Goal: Task Accomplishment & Management: Use online tool/utility

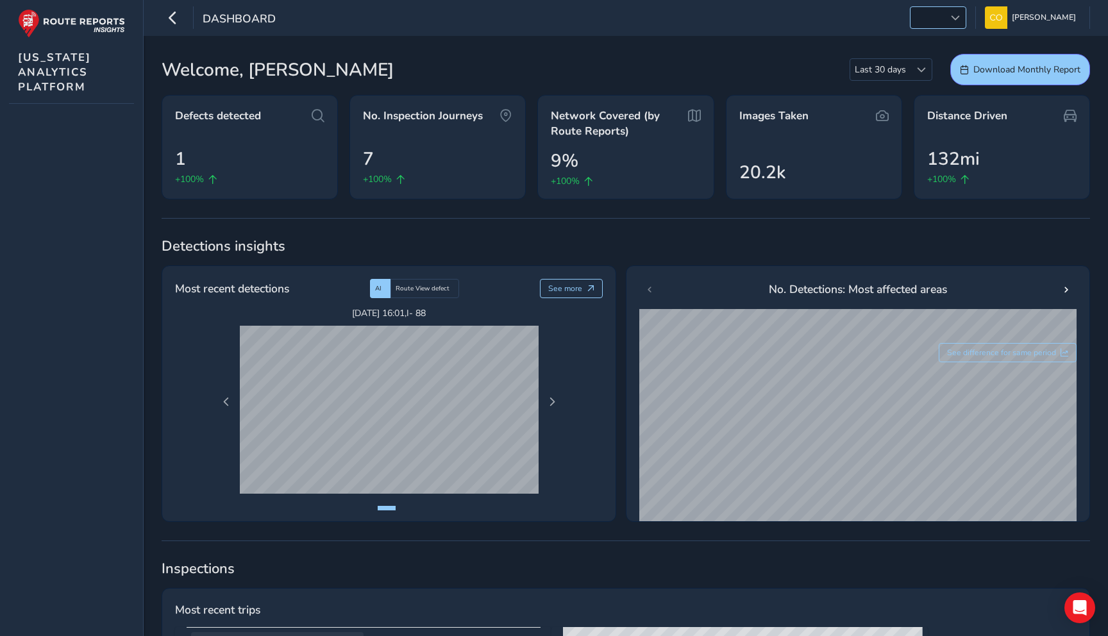
click at [945, 23] on div at bounding box center [955, 17] width 21 height 21
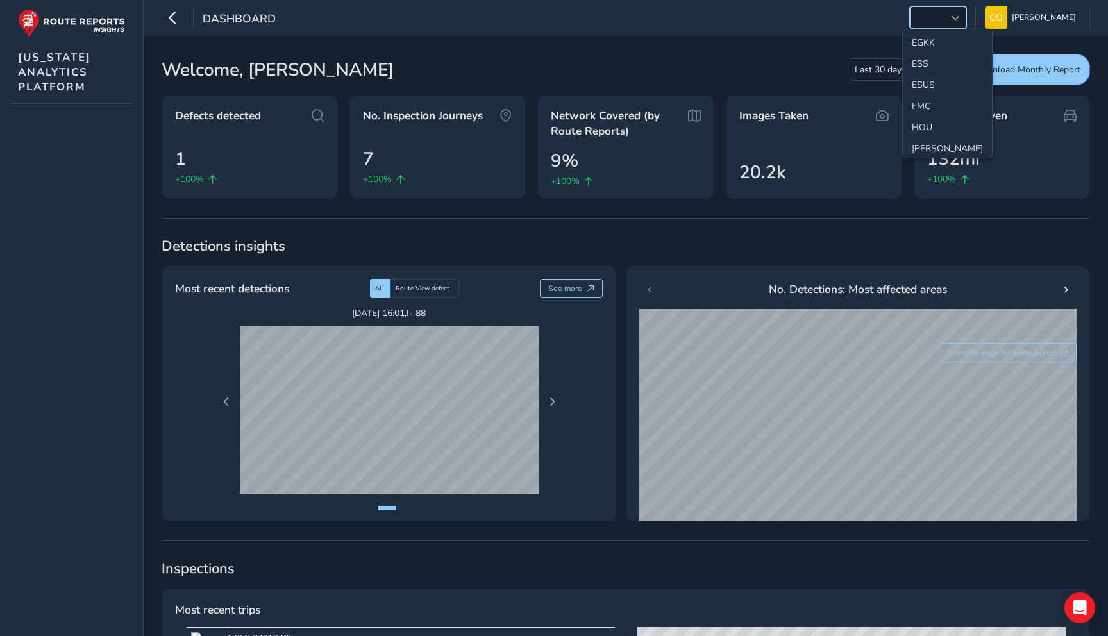
scroll to position [190, 0]
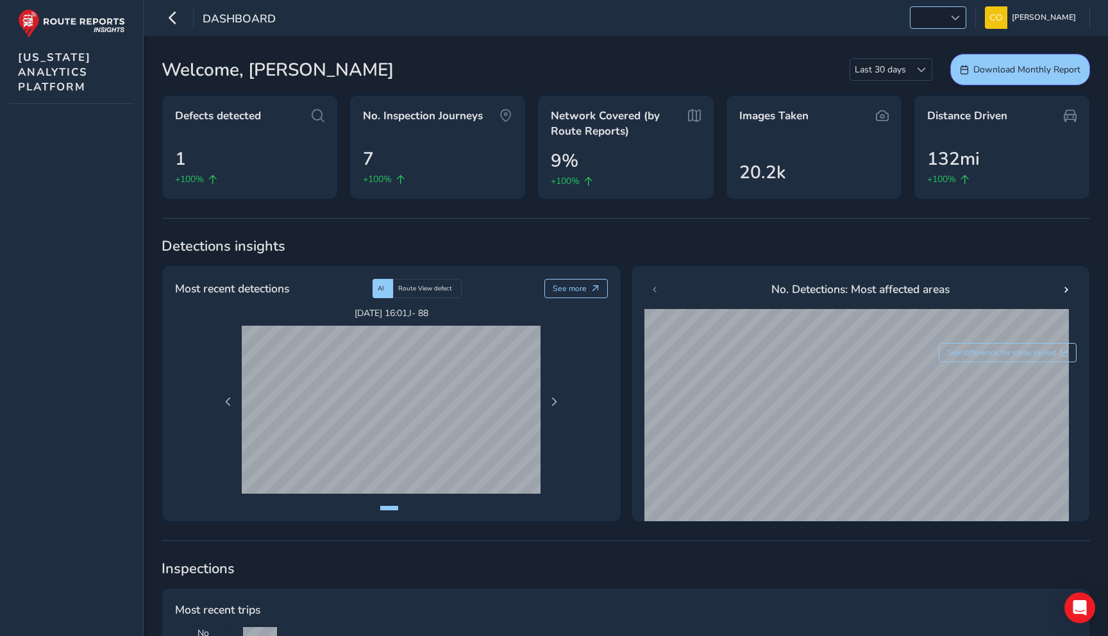
click at [951, 13] on span at bounding box center [955, 17] width 9 height 9
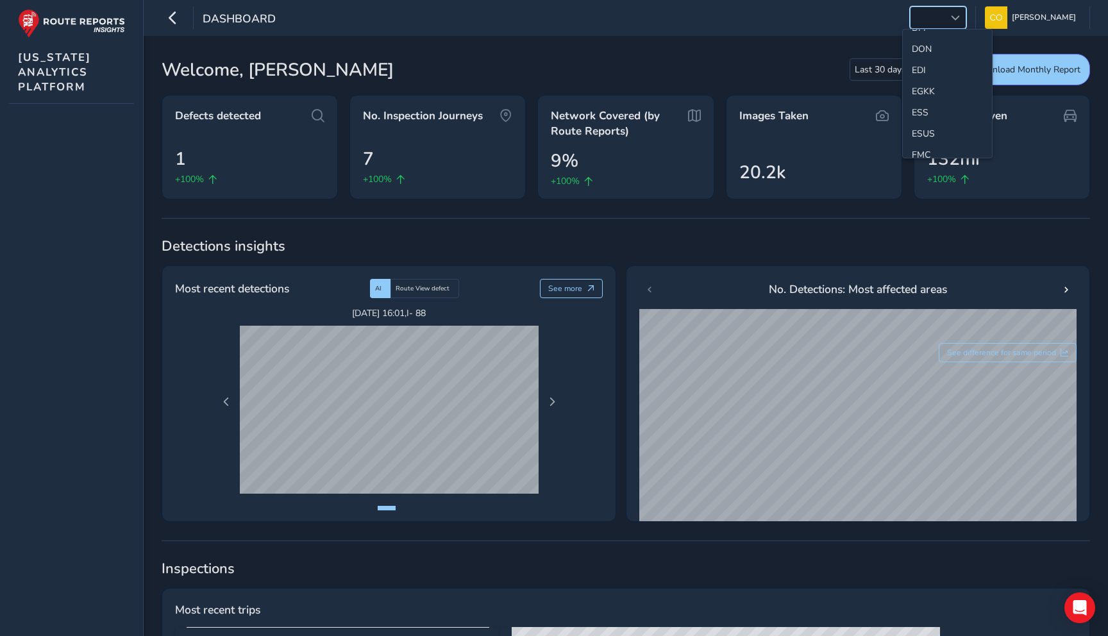
scroll to position [166, 0]
click at [920, 85] on li "ESS" at bounding box center [947, 90] width 89 height 21
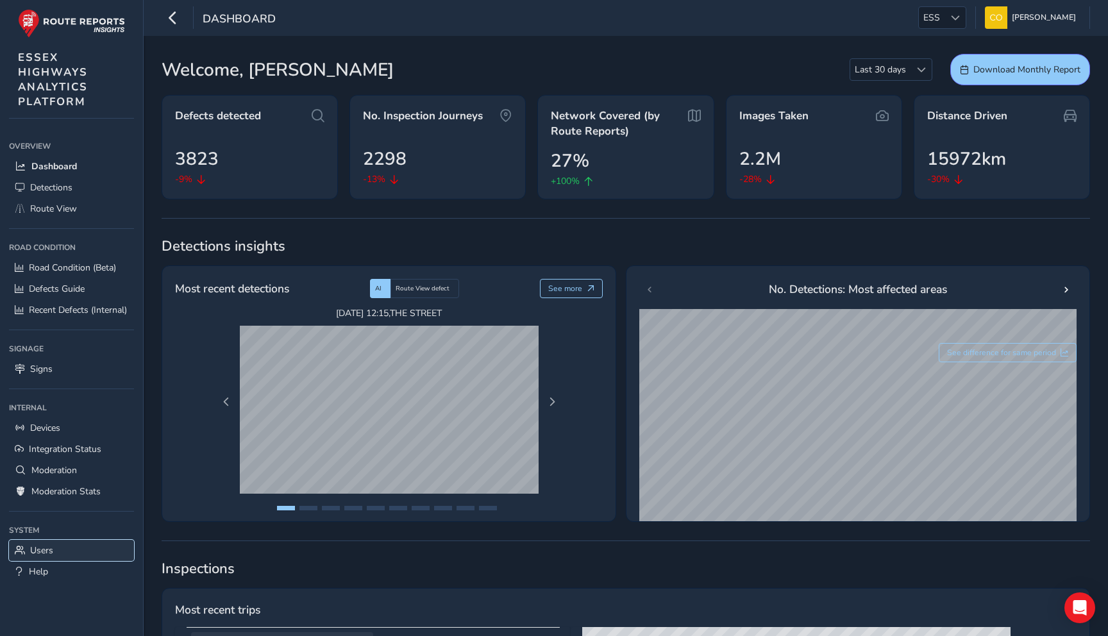
click at [76, 553] on link "Users" at bounding box center [71, 550] width 125 height 21
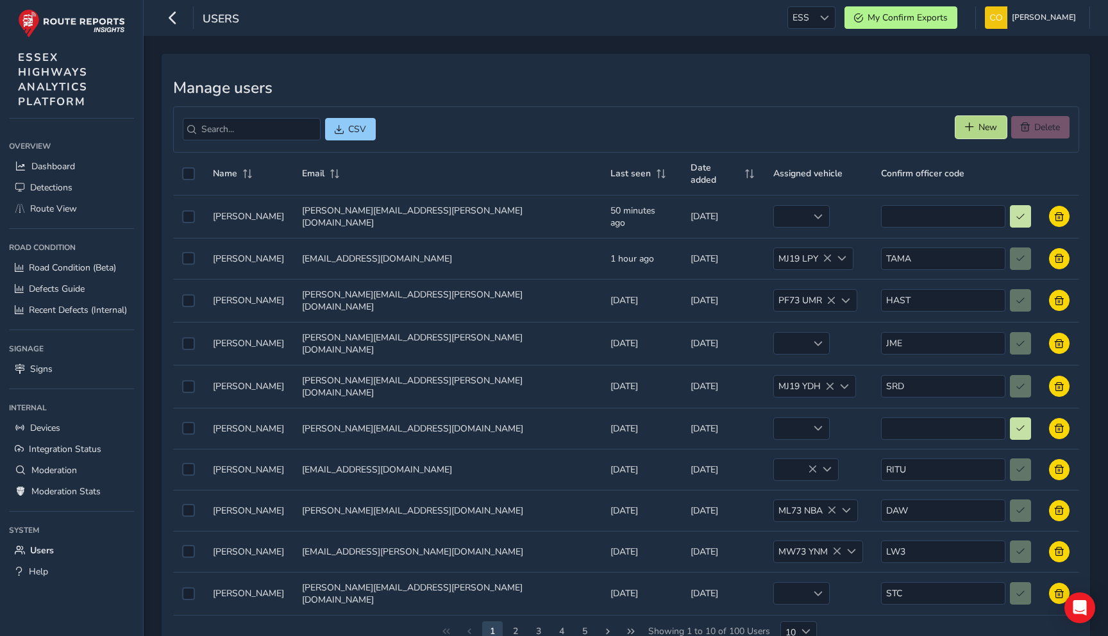
click at [976, 119] on button "New" at bounding box center [981, 127] width 51 height 22
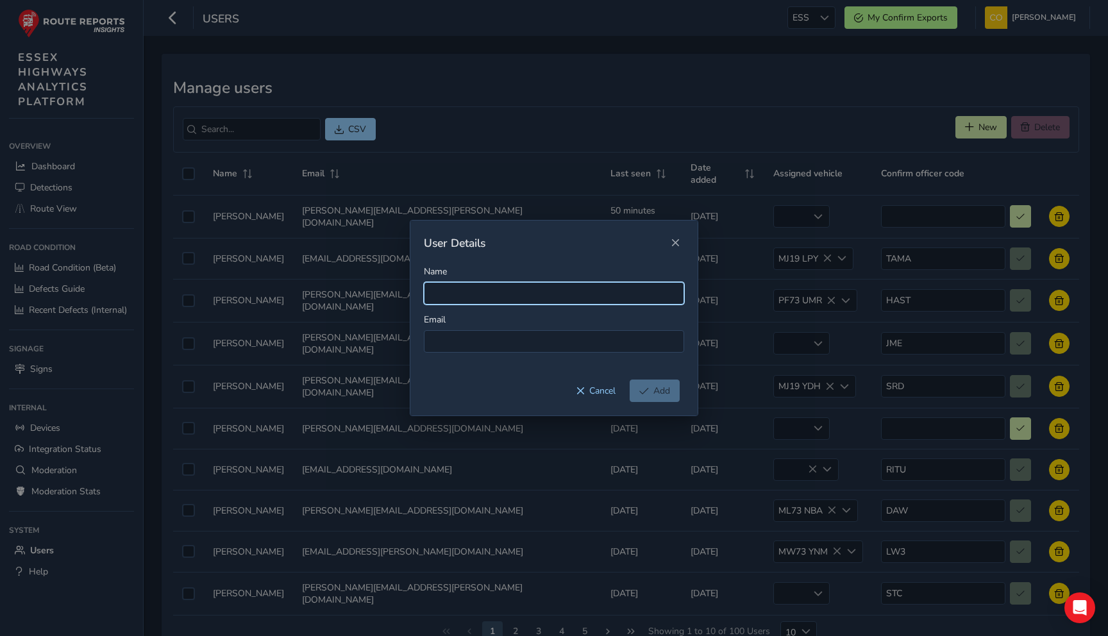
click at [536, 283] on input "Name" at bounding box center [554, 293] width 260 height 22
type input "Jennifer Walsh"
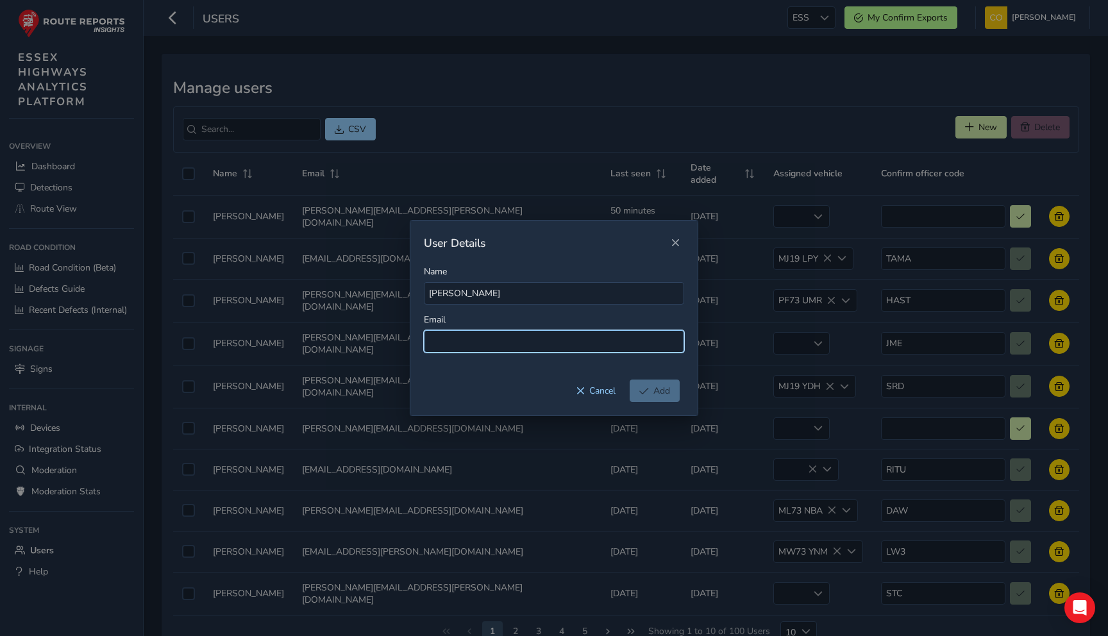
click at [533, 352] on input at bounding box center [554, 341] width 260 height 22
type input "jennifer@routereports.com"
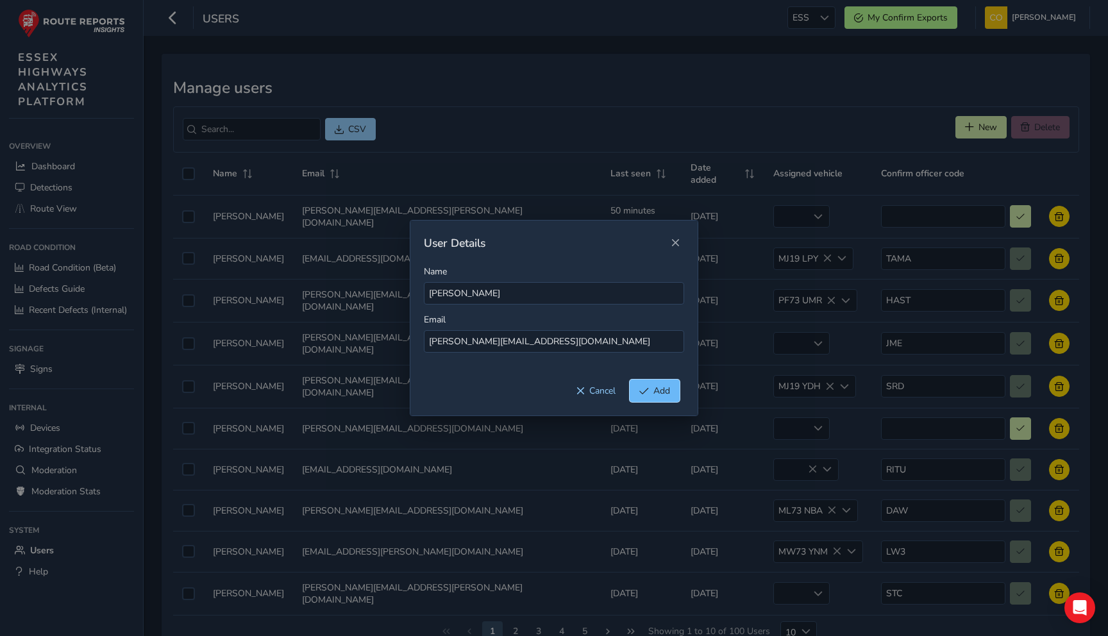
click at [657, 392] on span "Add" at bounding box center [661, 391] width 17 height 12
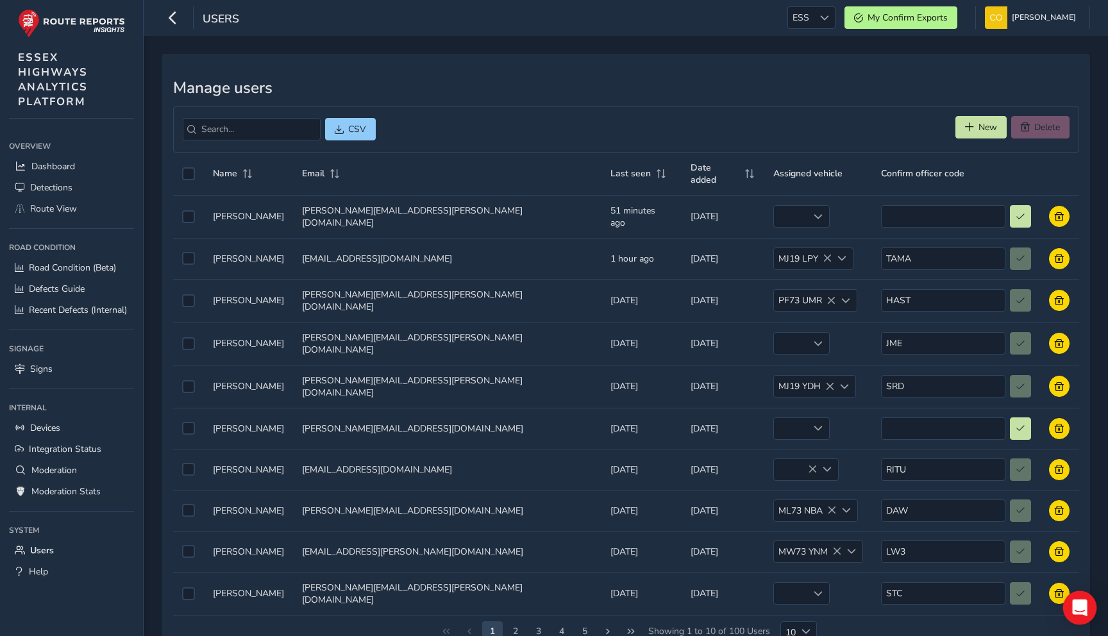
click at [1079, 596] on div "Open Intercom Messenger" at bounding box center [1080, 608] width 34 height 34
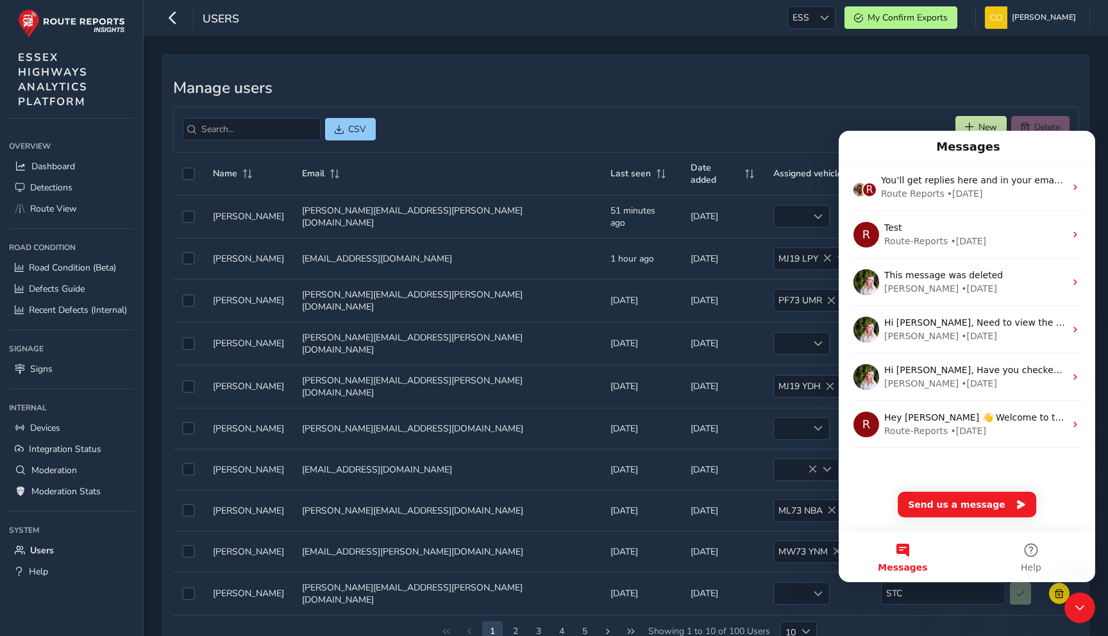
click at [1075, 604] on icon "Close Intercom Messenger" at bounding box center [1079, 607] width 15 height 15
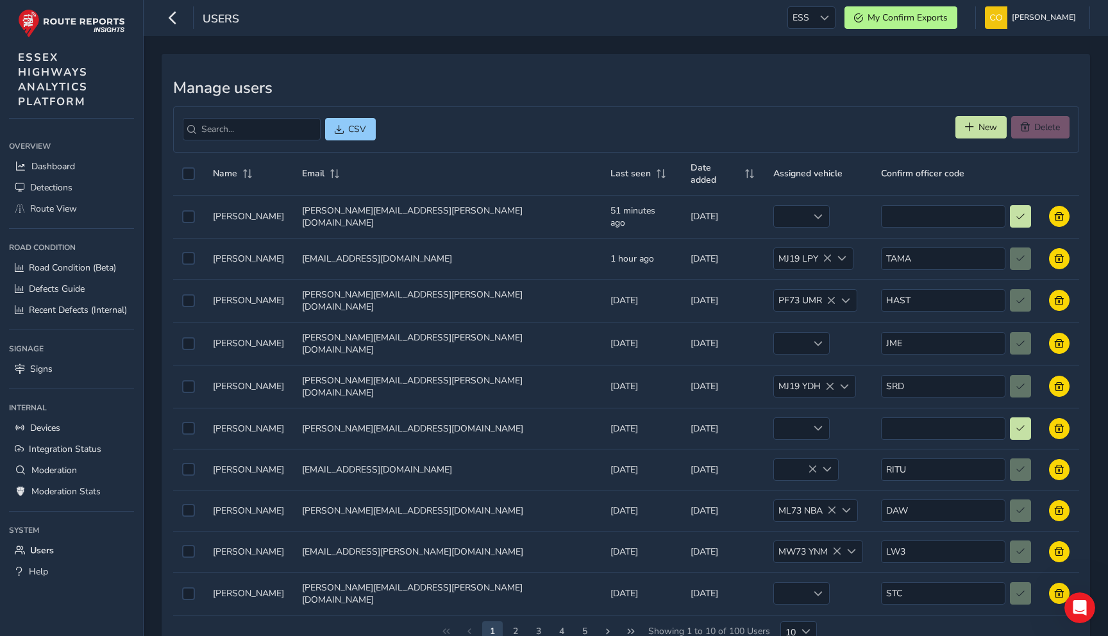
click at [782, 116] on div "CSV New Delete" at bounding box center [626, 129] width 906 height 46
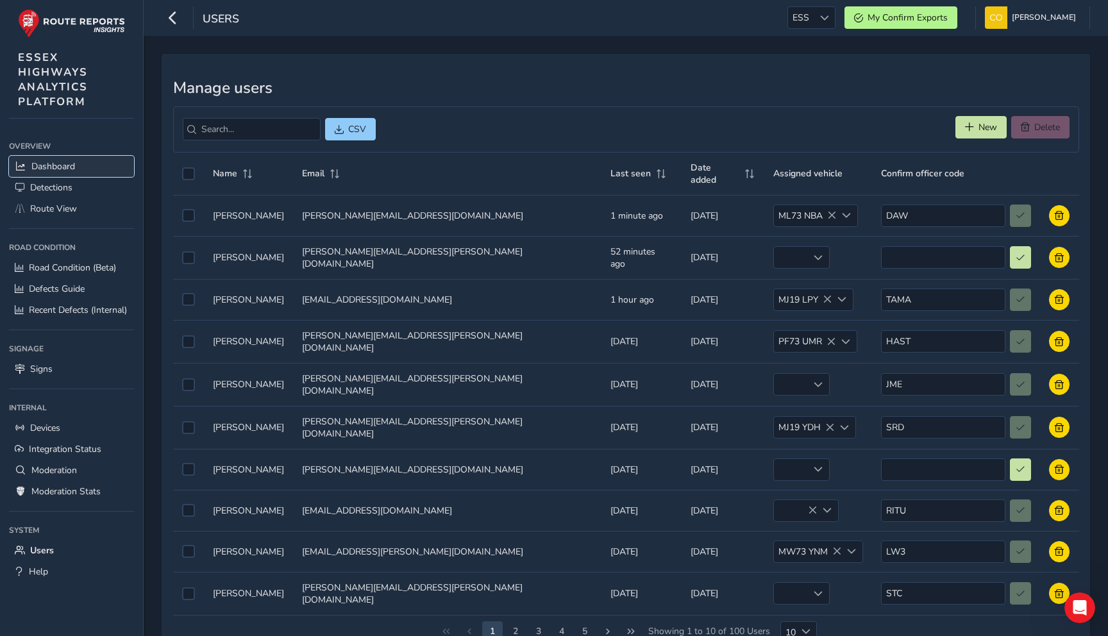
click at [36, 165] on span "Dashboard" at bounding box center [53, 166] width 44 height 12
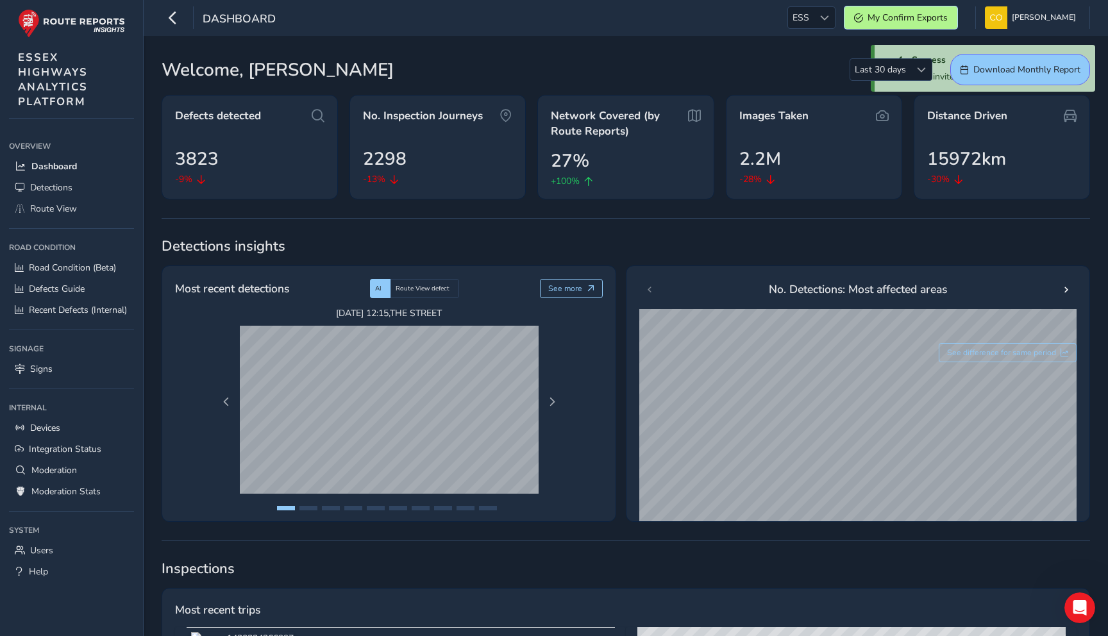
click at [936, 28] on button "My Confirm Exports" at bounding box center [901, 17] width 113 height 22
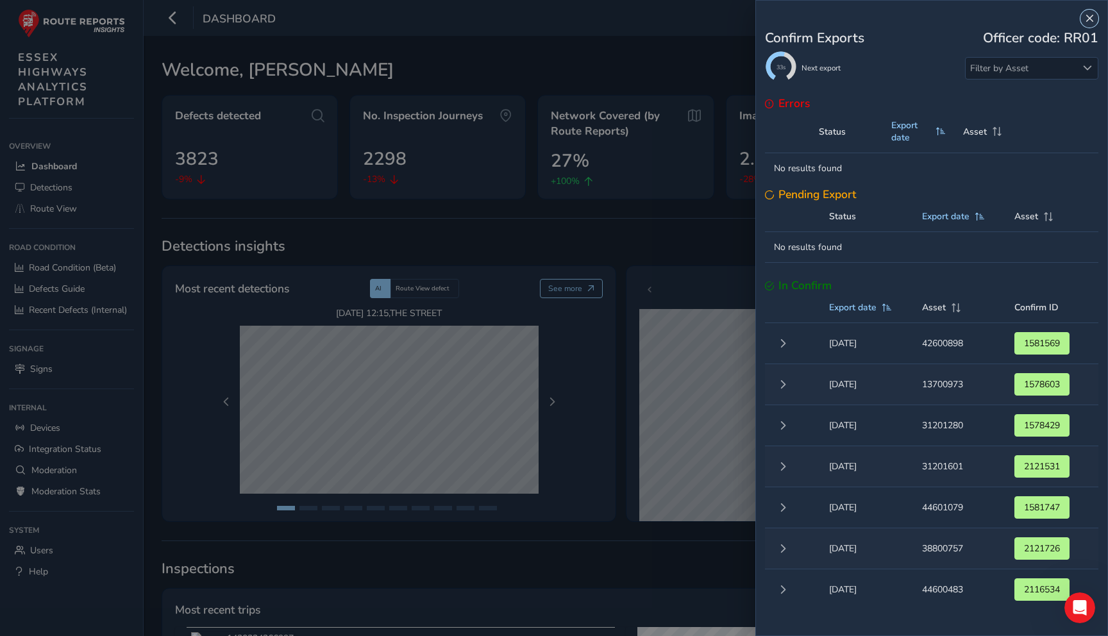
click at [1090, 17] on span "Close" at bounding box center [1089, 18] width 9 height 9
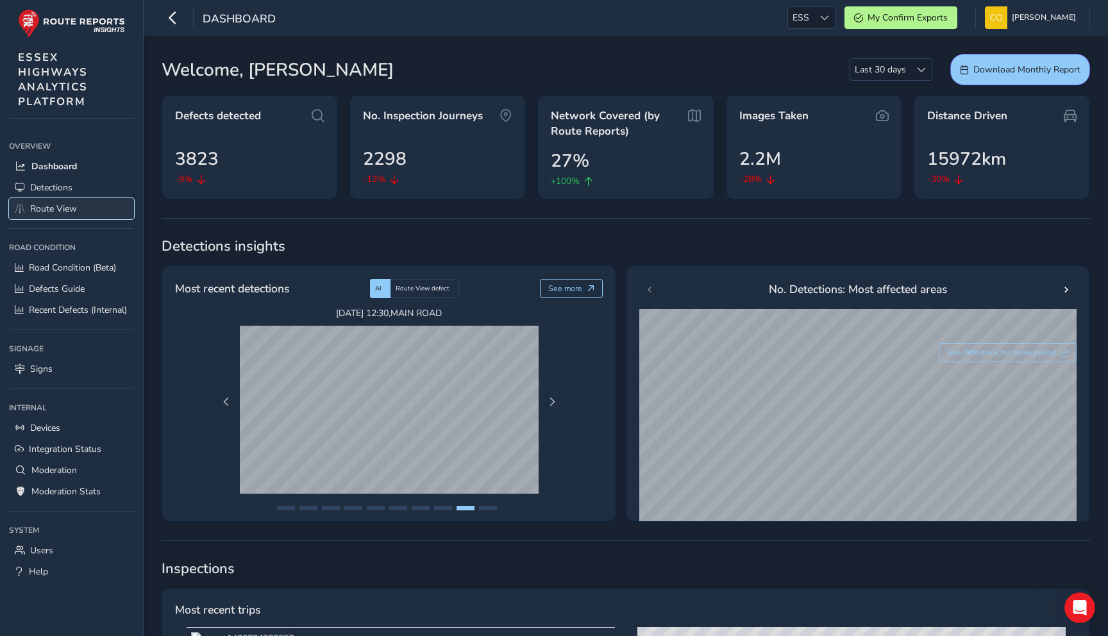
click at [55, 208] on span "Route View" at bounding box center [53, 209] width 47 height 12
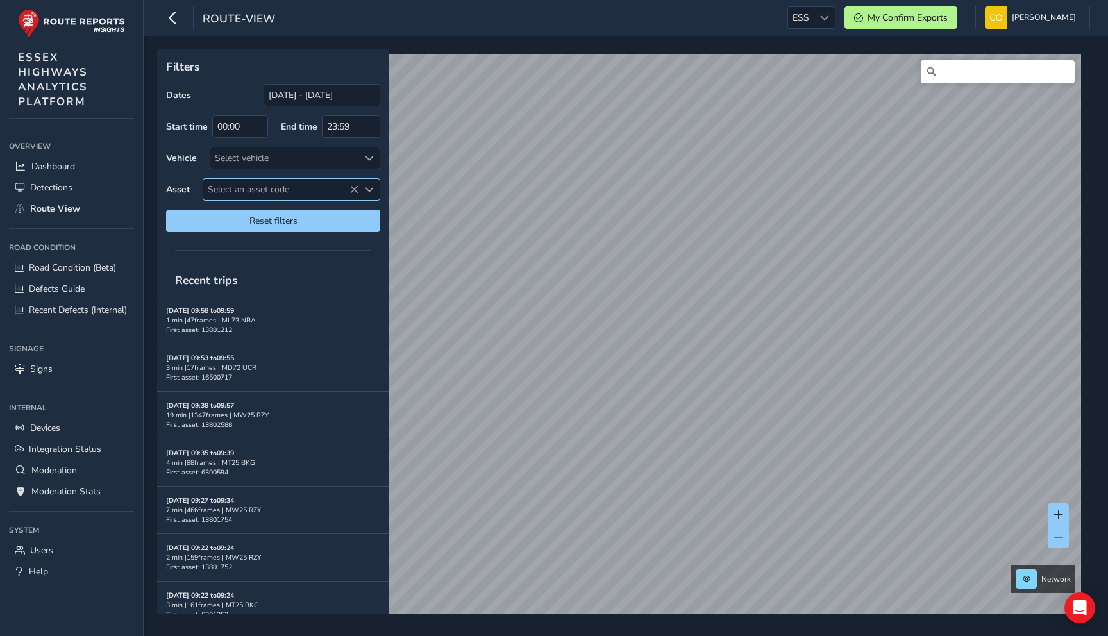
click at [253, 187] on span "Select an asset code" at bounding box center [280, 189] width 155 height 21
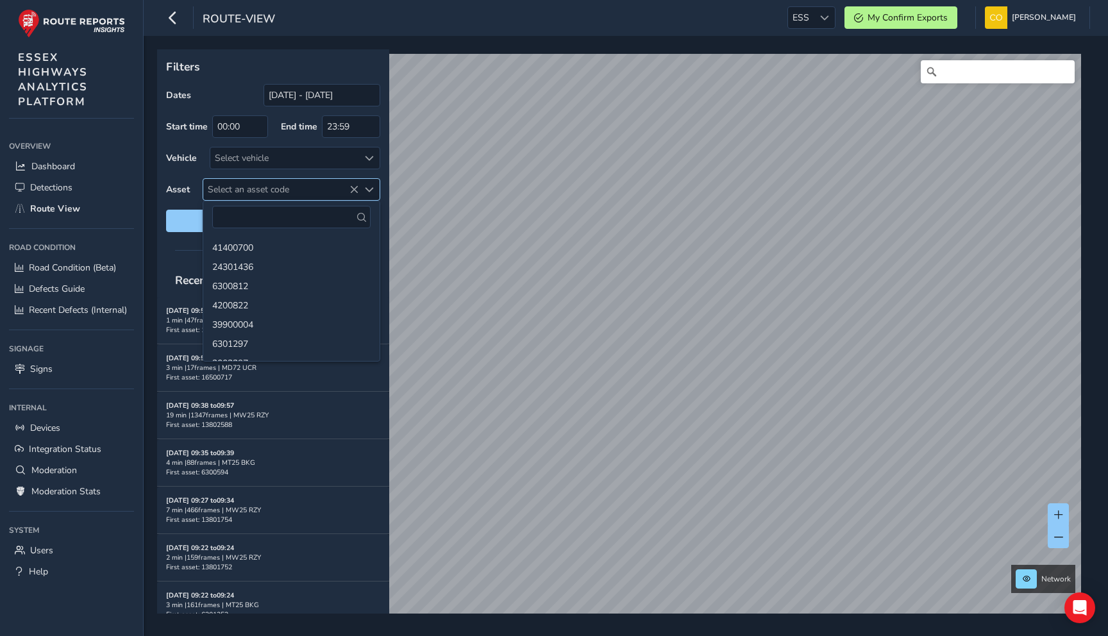
click at [354, 187] on icon at bounding box center [353, 189] width 9 height 9
click at [380, 192] on div "Select an asset code Select an asset code" at bounding box center [292, 189] width 178 height 22
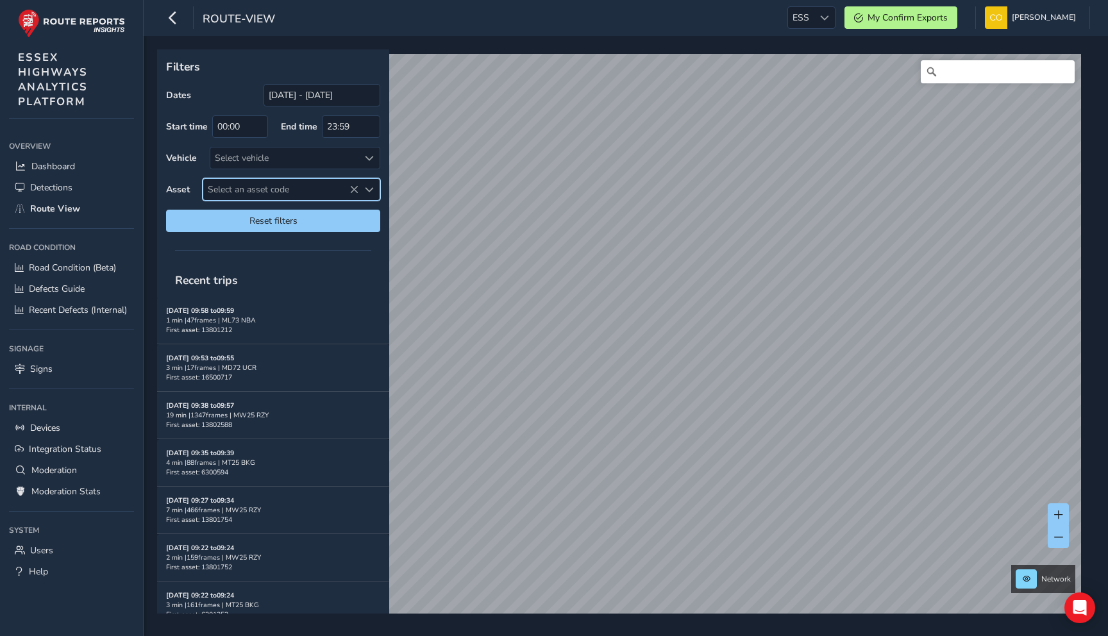
click at [297, 193] on span "Select an asset code" at bounding box center [280, 189] width 155 height 21
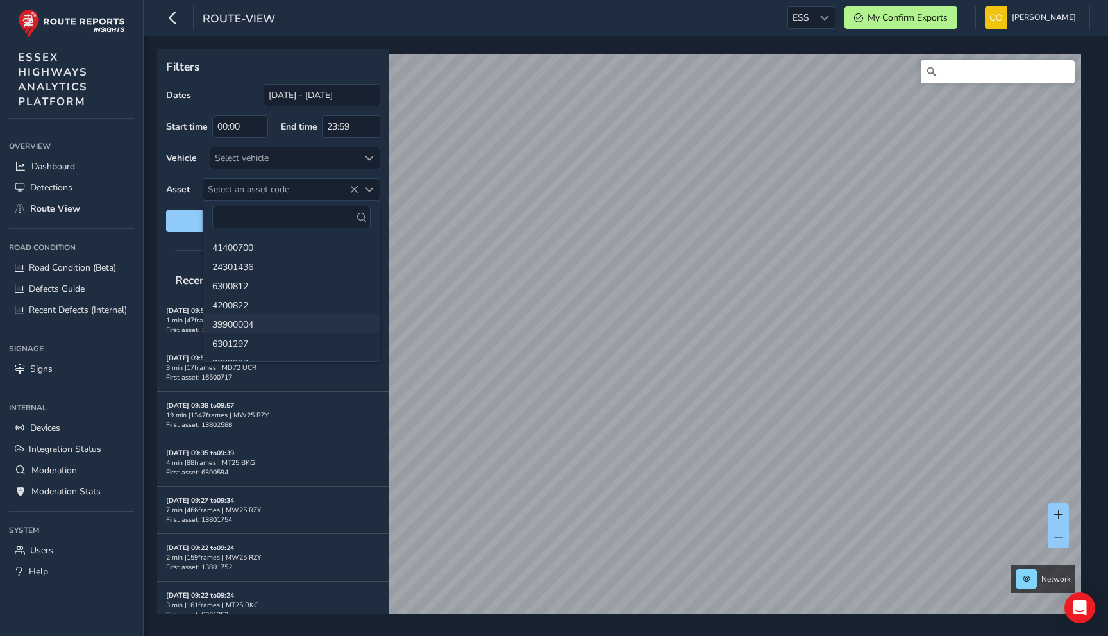
click at [294, 316] on li "39900004" at bounding box center [291, 323] width 176 height 19
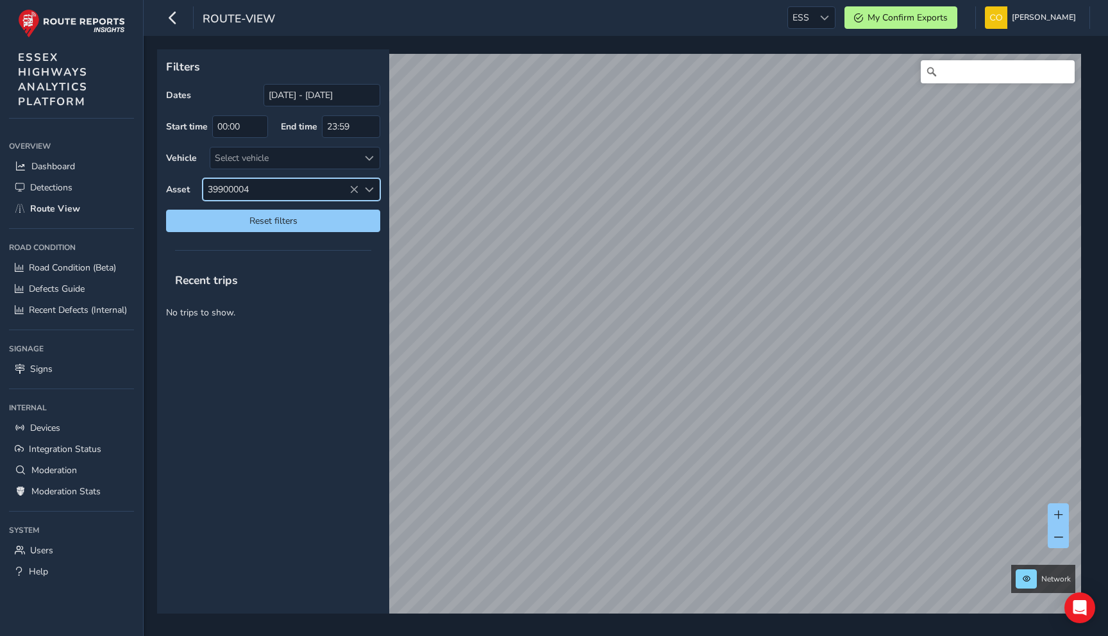
click at [357, 187] on icon at bounding box center [353, 189] width 9 height 9
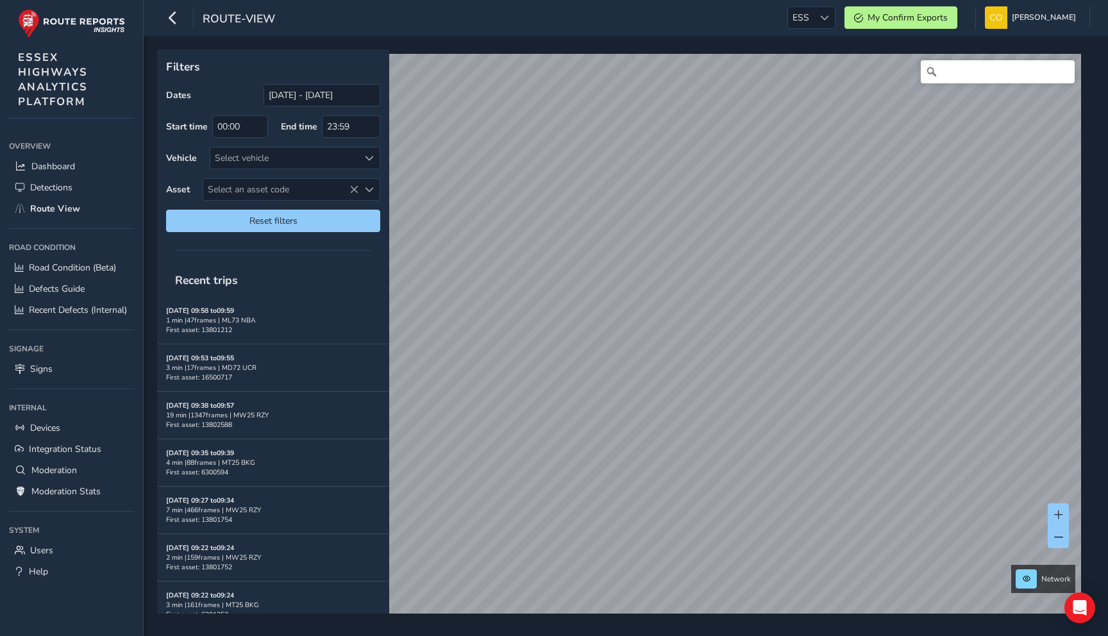
click at [387, 195] on div "Filters Dates [DATE] - [DATE] Start time 00:00 End time 23:59 Vehicle Select ve…" at bounding box center [273, 145] width 232 height 192
click at [366, 194] on span "Select an asset code" at bounding box center [369, 189] width 9 height 9
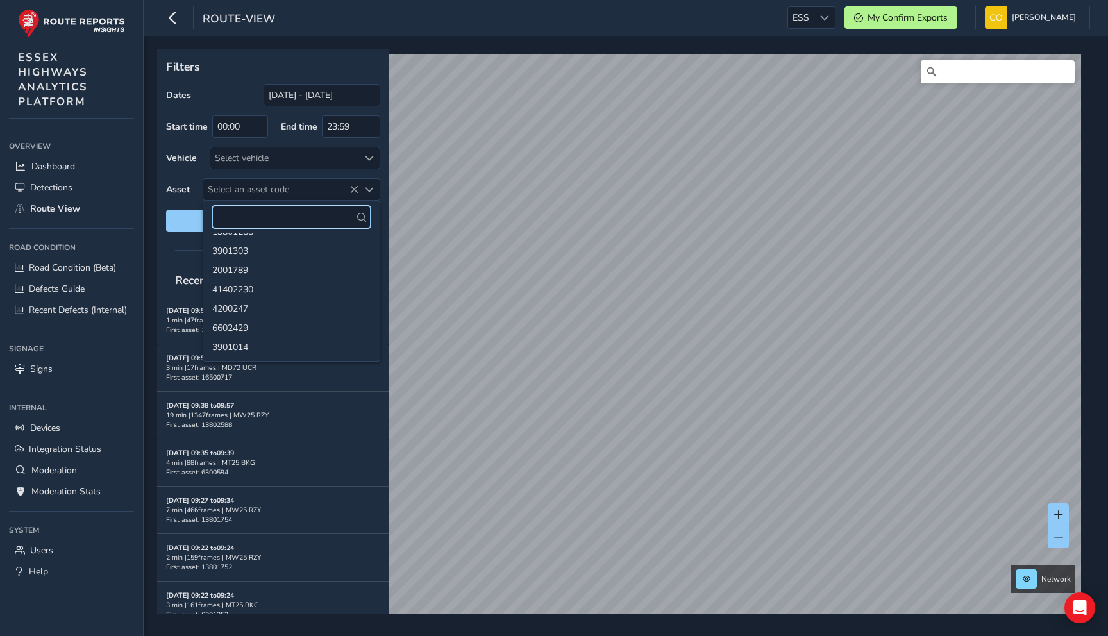
scroll to position [504, 0]
click at [276, 262] on li "8902755" at bounding box center [291, 262] width 176 height 19
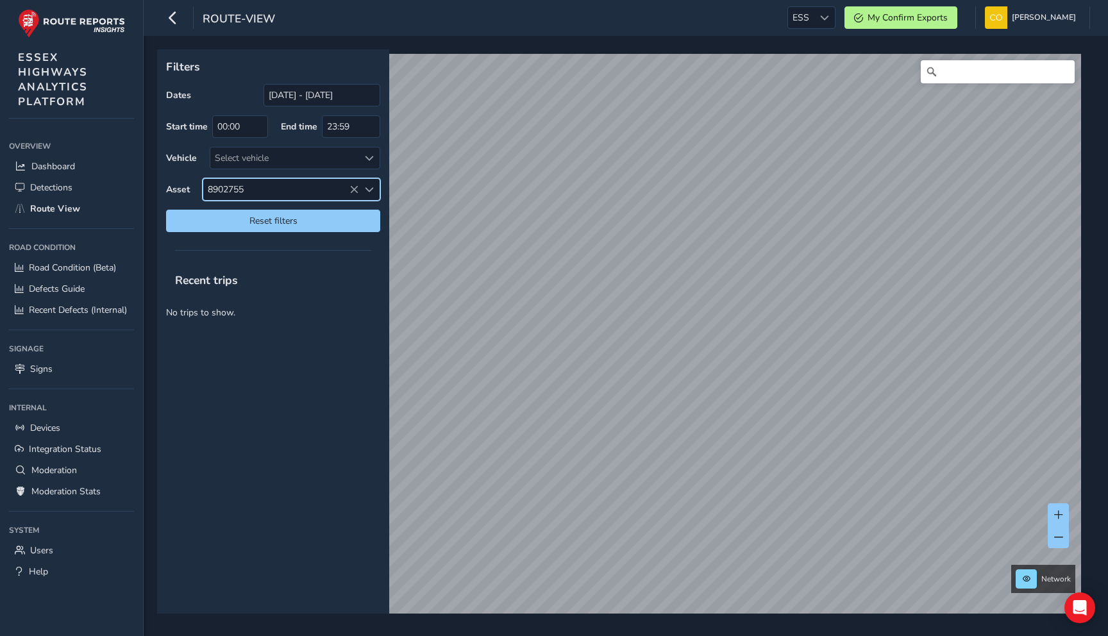
click at [354, 191] on icon at bounding box center [353, 189] width 9 height 9
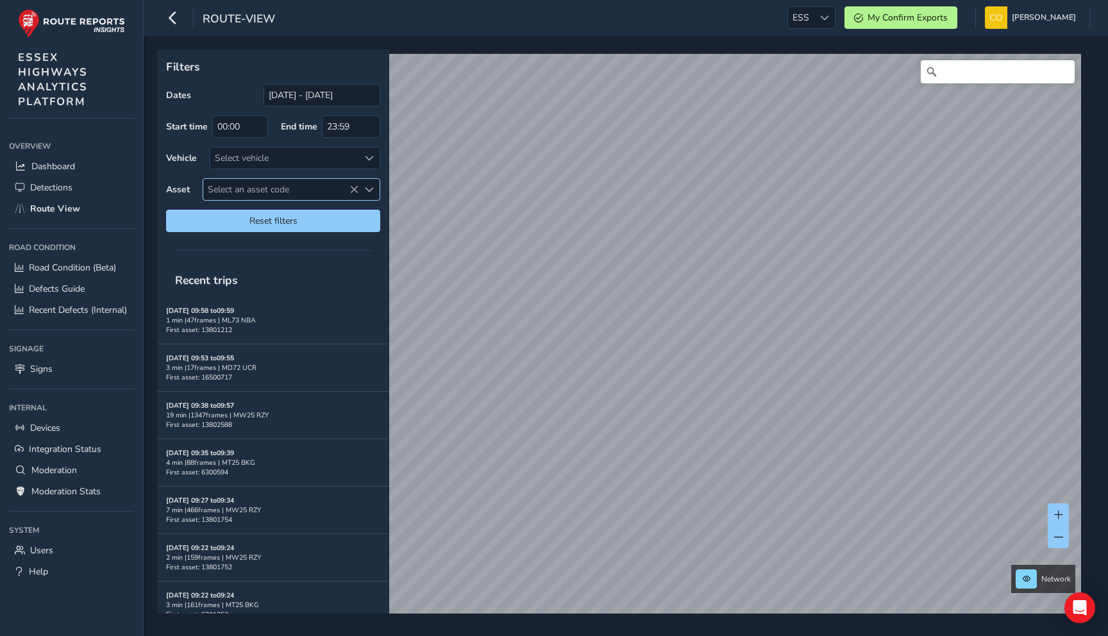
click at [375, 192] on div "Select an asset code" at bounding box center [368, 189] width 21 height 21
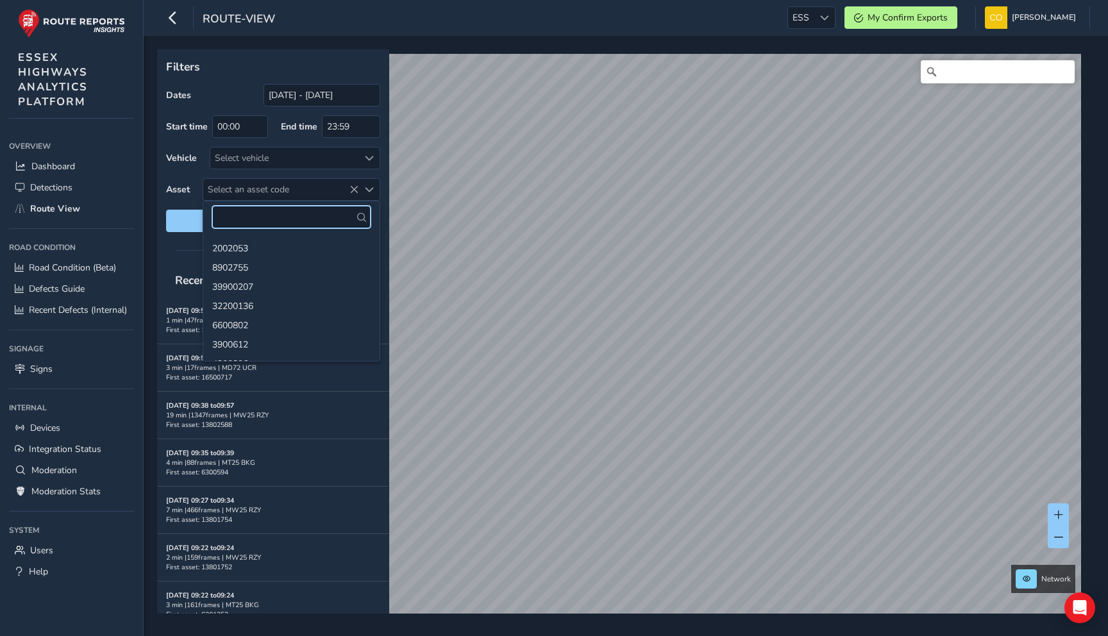
scroll to position [572, 0]
click at [322, 318] on li "39900381" at bounding box center [291, 309] width 176 height 19
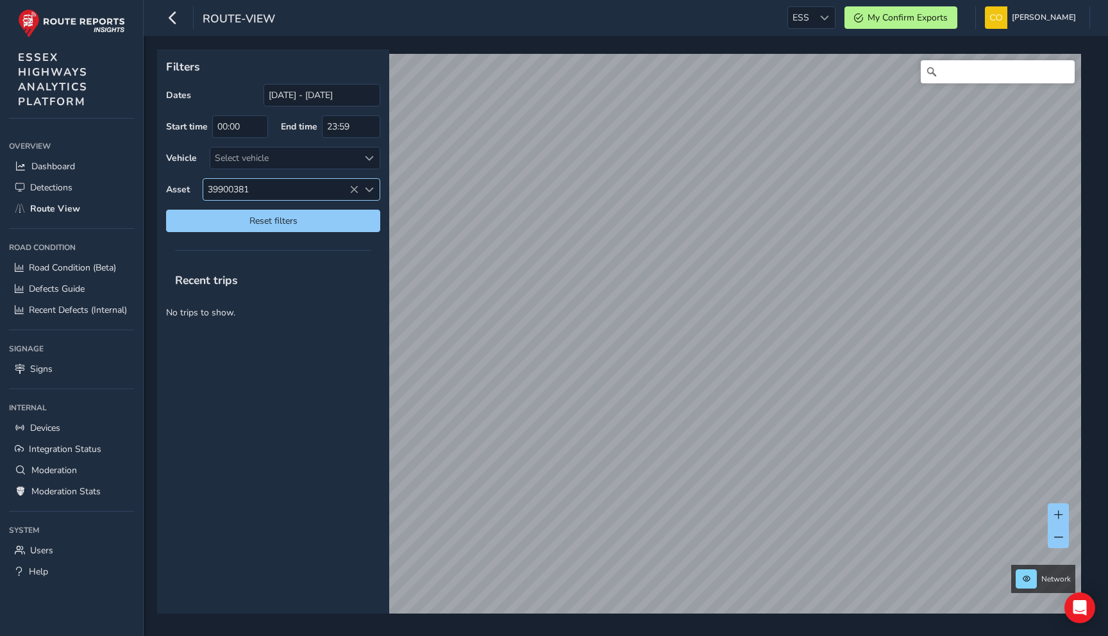
click at [358, 187] on div "Select an asset code" at bounding box center [368, 189] width 21 height 21
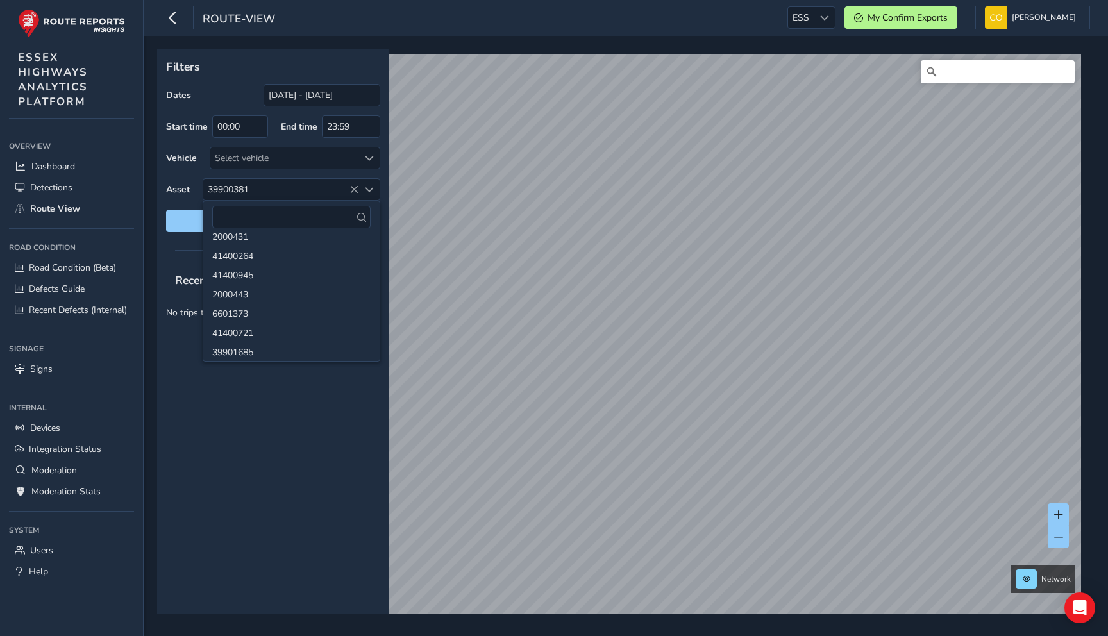
click at [319, 313] on li "6601373" at bounding box center [291, 312] width 176 height 19
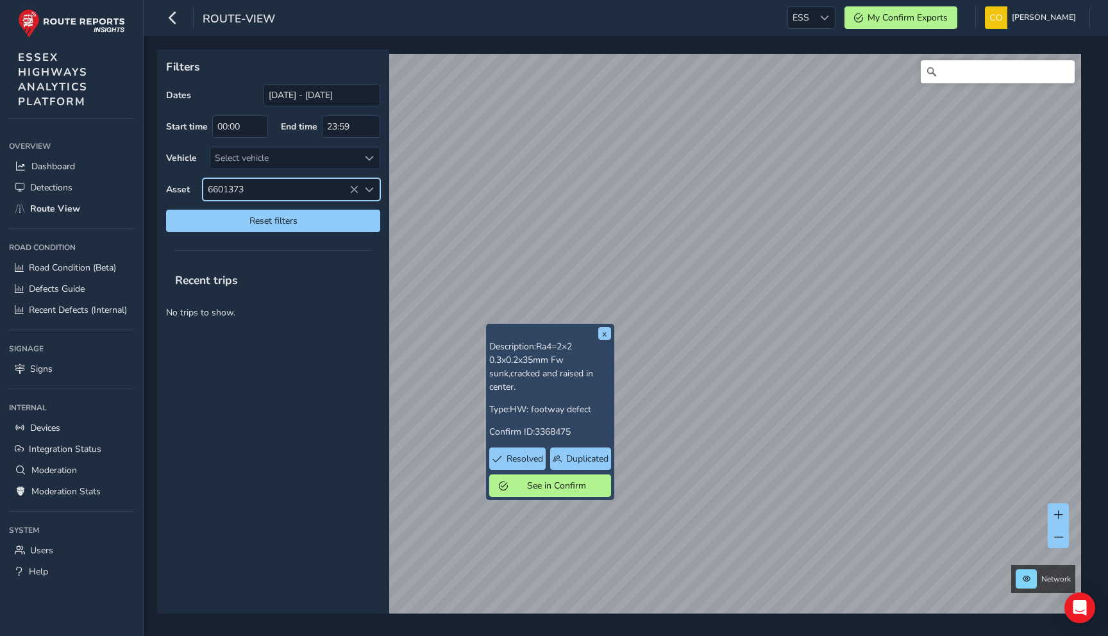
click at [316, 192] on span "6601373" at bounding box center [280, 189] width 155 height 21
click at [353, 185] on icon at bounding box center [353, 189] width 9 height 9
